Goal: Check status: Check status

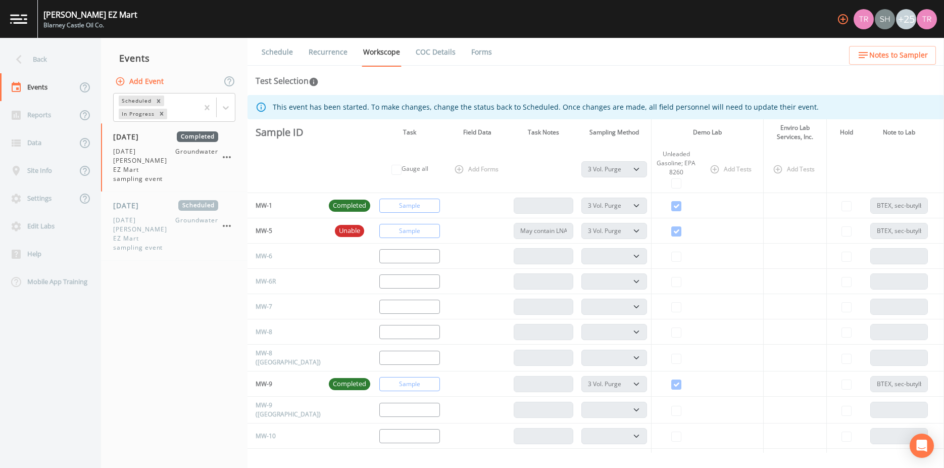
select select "0b1af911-289b-4d7b-9fdf-156f6d27a2cf"
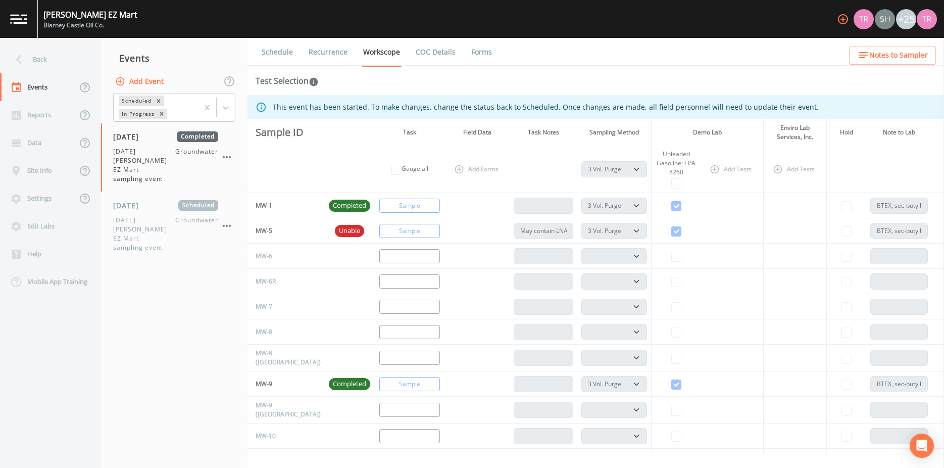
select select "0b1af911-289b-4d7b-9fdf-156f6d27a2cf"
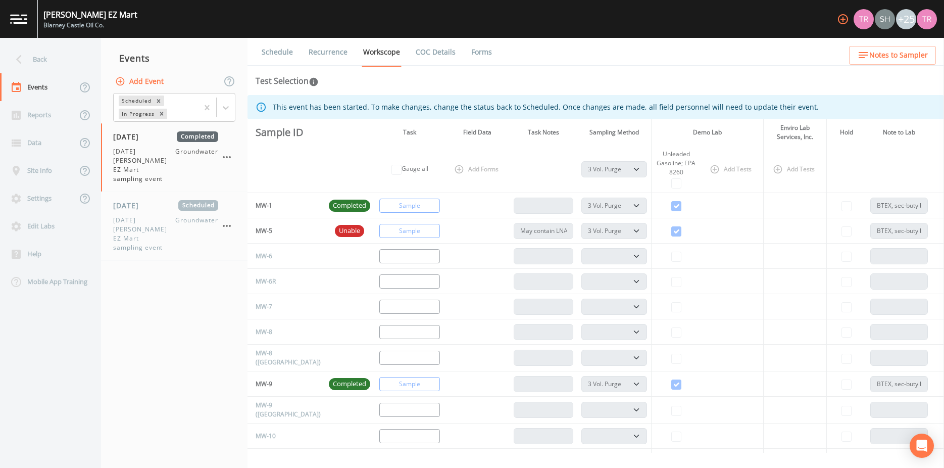
select select "0b1af911-289b-4d7b-9fdf-156f6d27a2cf"
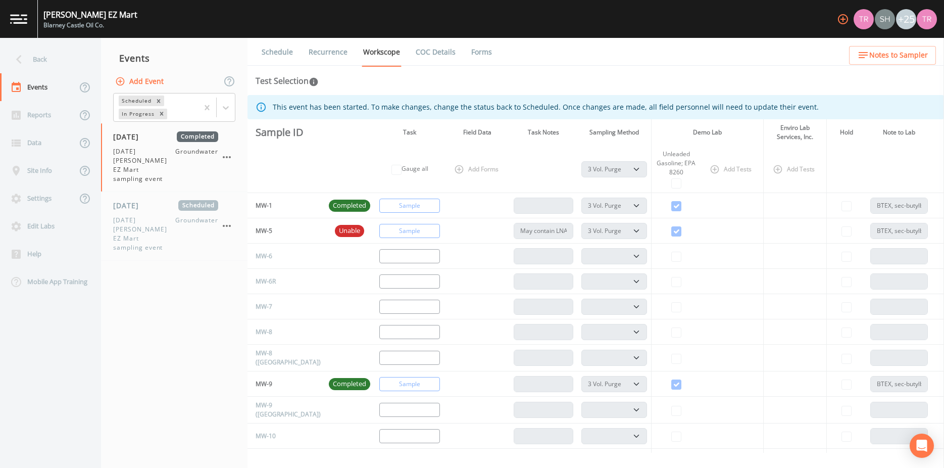
select select "0b1af911-289b-4d7b-9fdf-156f6d27a2cf"
click at [38, 142] on div "Data" at bounding box center [38, 143] width 77 height 28
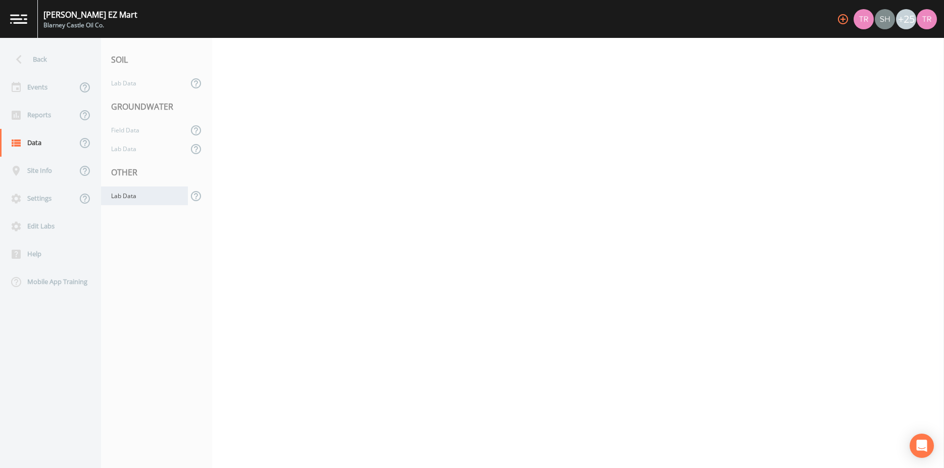
click at [128, 197] on div "Lab Data" at bounding box center [144, 195] width 87 height 19
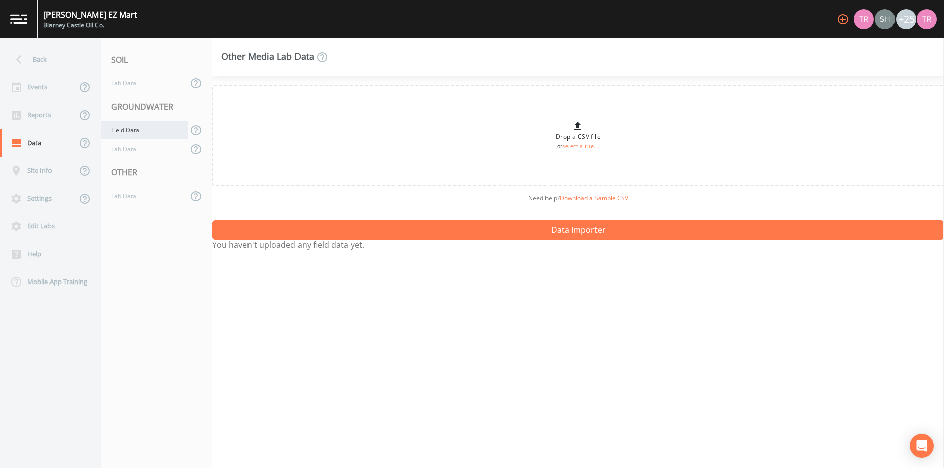
click at [133, 136] on div "Field Data" at bounding box center [144, 130] width 87 height 19
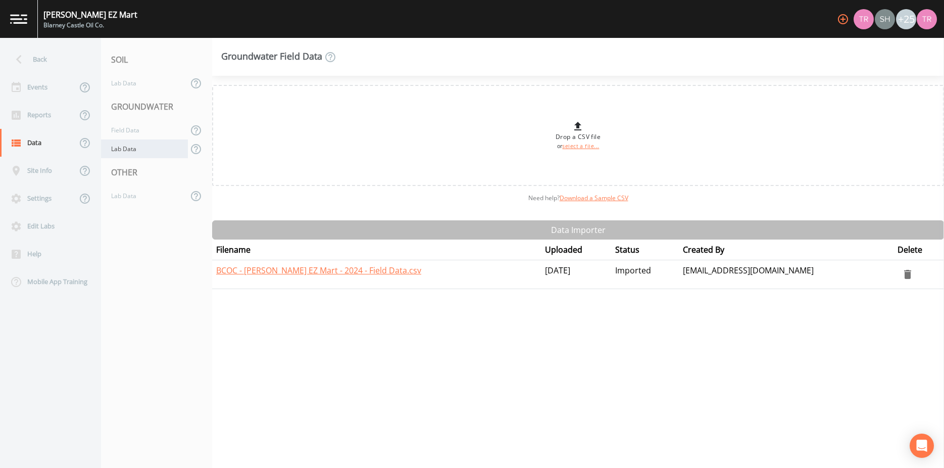
click at [132, 152] on div "Lab Data" at bounding box center [144, 148] width 87 height 19
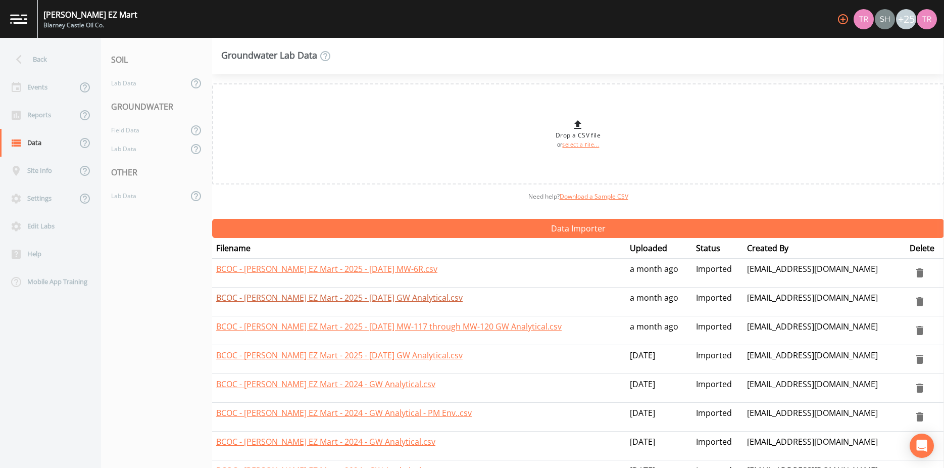
click at [419, 297] on link "BCOC - [PERSON_NAME] EZ Mart - 2025 - [DATE] GW Analytical.csv" at bounding box center [339, 297] width 246 height 11
click at [338, 325] on link "BCOC - [PERSON_NAME] EZ Mart - 2025 - [DATE] MW-117 through MW-120 GW Analytica…" at bounding box center [388, 326] width 345 height 11
click at [30, 61] on div "Back" at bounding box center [45, 59] width 91 height 28
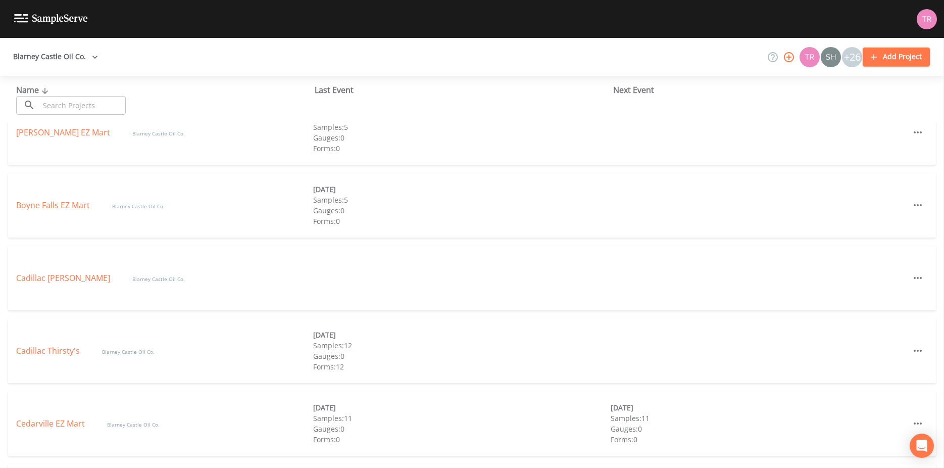
scroll to position [333, 0]
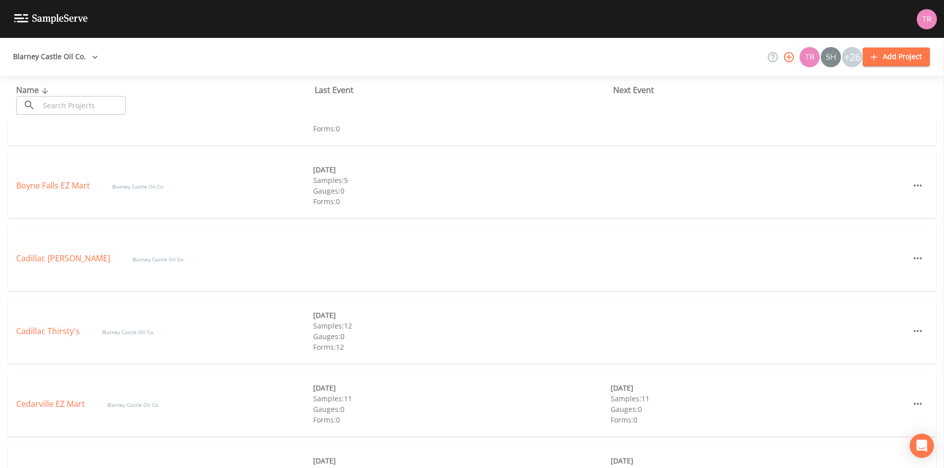
drag, startPoint x: 60, startPoint y: 405, endPoint x: 69, endPoint y: 405, distance: 9.1
click at [60, 405] on link "Cedarville EZ Mart" at bounding box center [51, 403] width 71 height 11
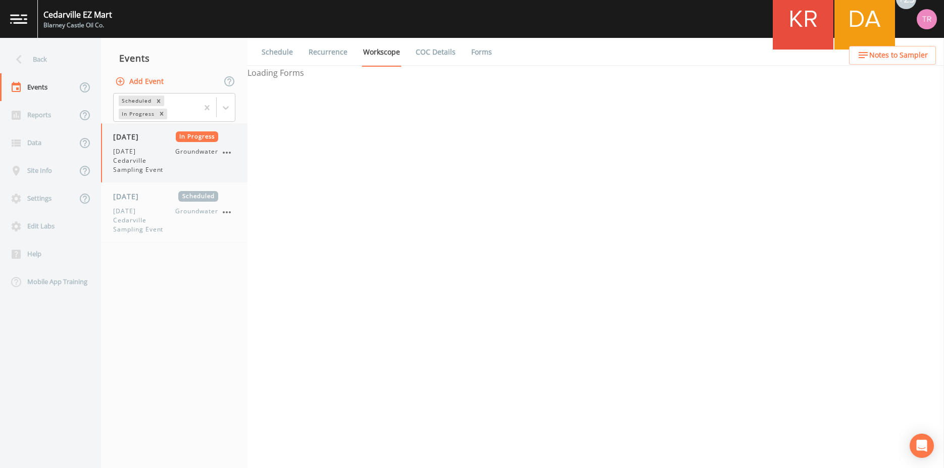
select select "4f082be6-97a7-4f70-a81f-c26a4e896ad7"
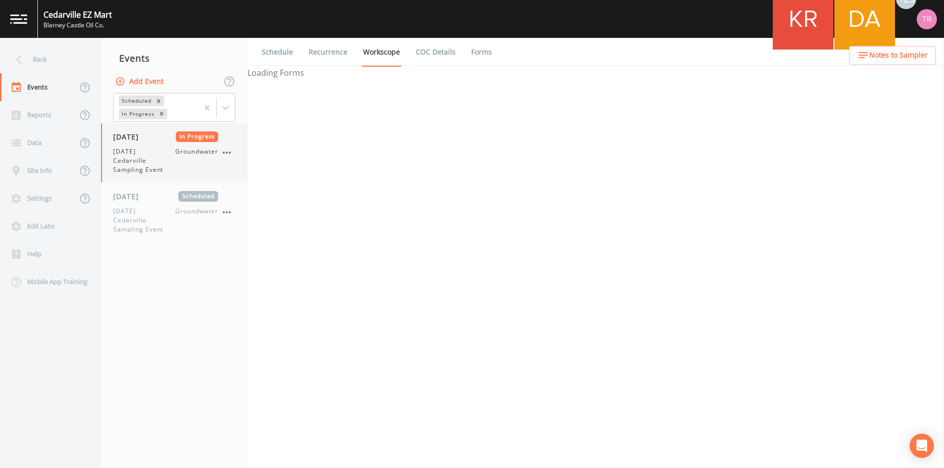
select select "4f082be6-97a7-4f70-a81f-c26a4e896ad7"
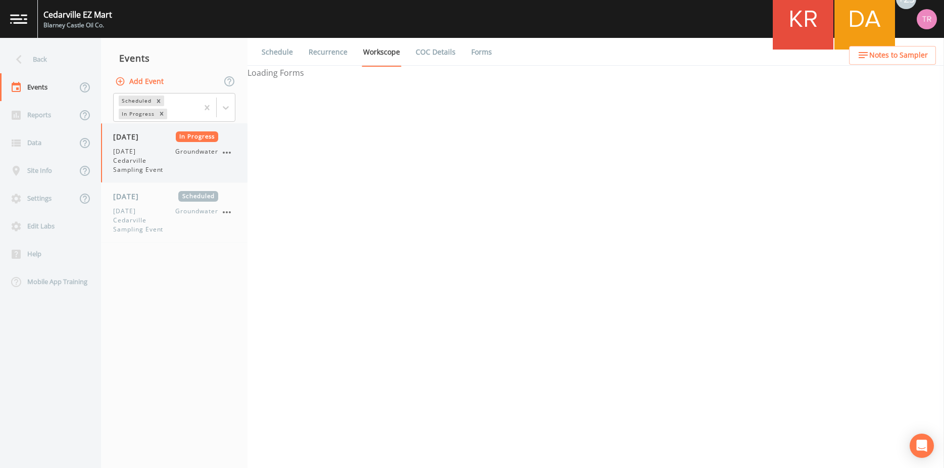
select select "d1353bd6-e69c-47f2-b562-038a0934dacb"
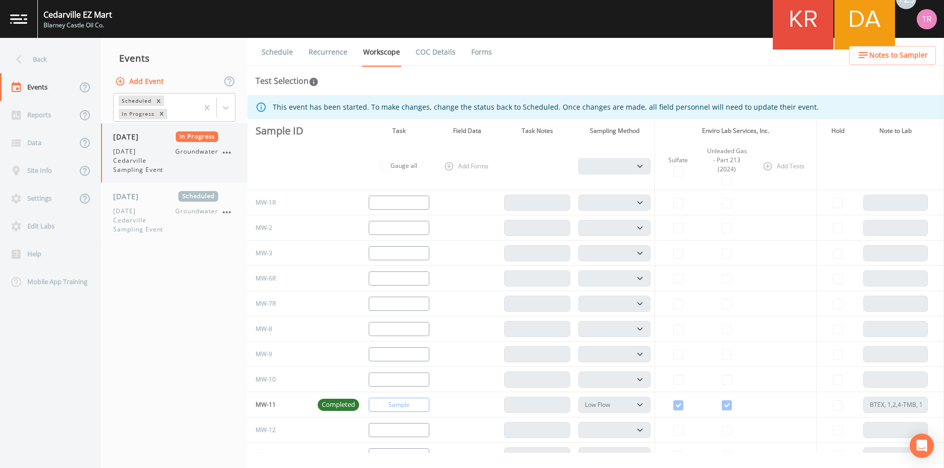
click at [132, 154] on span "[DATE] Cedarville Sampling Event" at bounding box center [144, 160] width 62 height 27
select select "4f082be6-97a7-4f70-a81f-c26a4e896ad7"
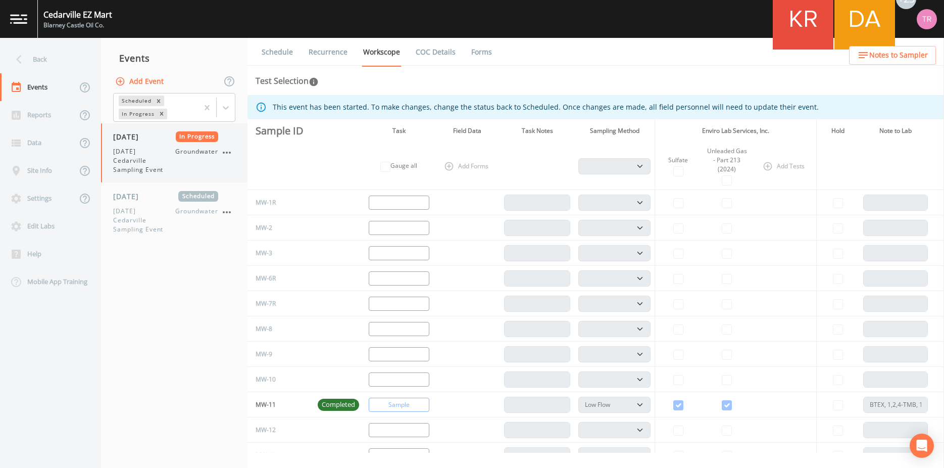
select select "4f082be6-97a7-4f70-a81f-c26a4e896ad7"
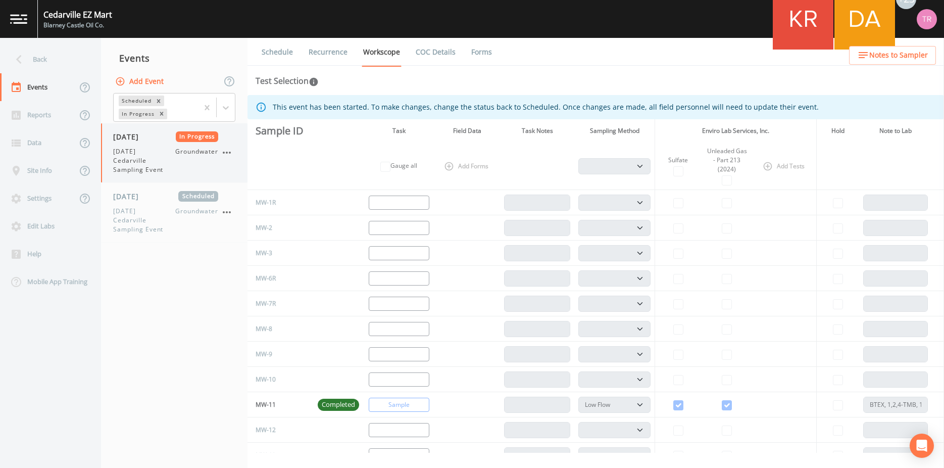
select select "4f082be6-97a7-4f70-a81f-c26a4e896ad7"
select select "d1353bd6-e69c-47f2-b562-038a0934dacb"
click at [477, 56] on link "Forms" at bounding box center [482, 52] width 24 height 28
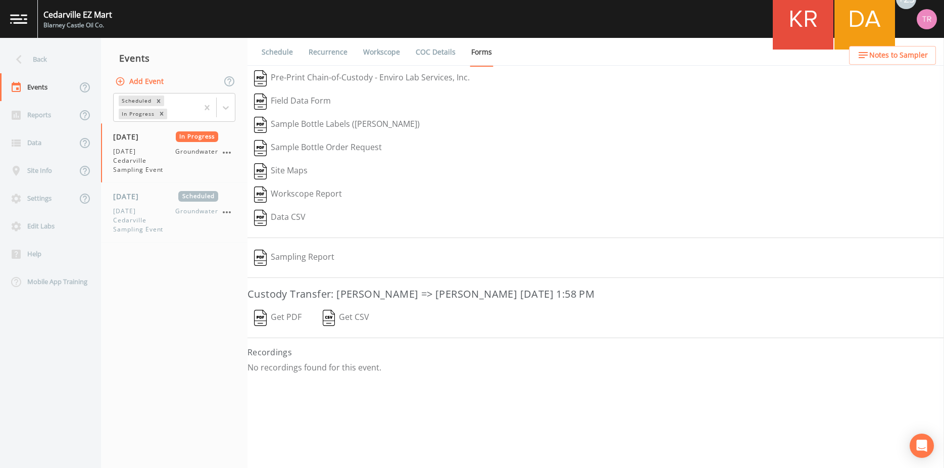
click at [260, 321] on img "button" at bounding box center [260, 318] width 13 height 16
